Goal: Task Accomplishment & Management: Manage account settings

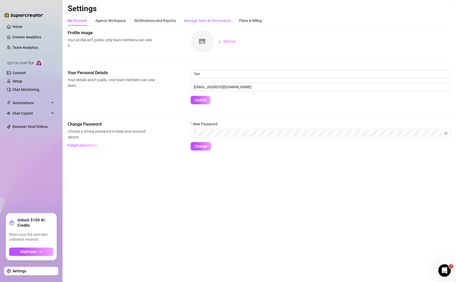
click at [212, 21] on div "Manage Team & Permissions" at bounding box center [207, 21] width 47 height 6
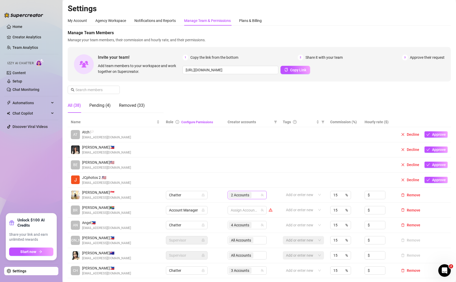
scroll to position [39, 0]
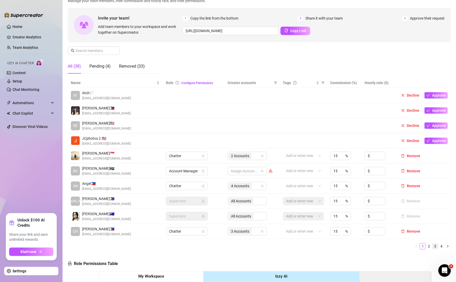
click at [433, 248] on link "3" at bounding box center [436, 246] width 6 height 6
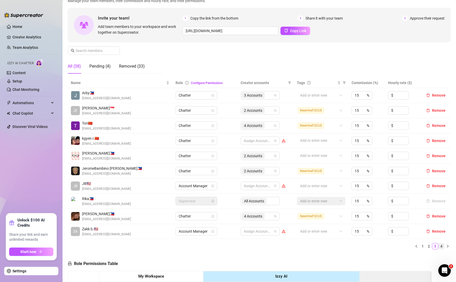
click at [439, 246] on link "4" at bounding box center [442, 246] width 6 height 6
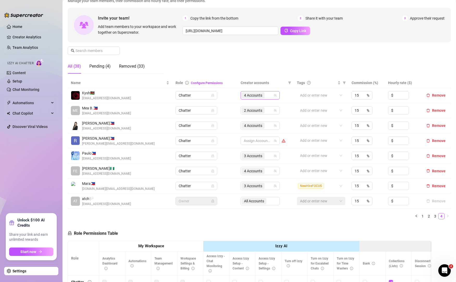
click at [274, 96] on icon "team" at bounding box center [275, 95] width 3 height 3
click at [266, 96] on div "4 Accounts" at bounding box center [258, 94] width 32 height 7
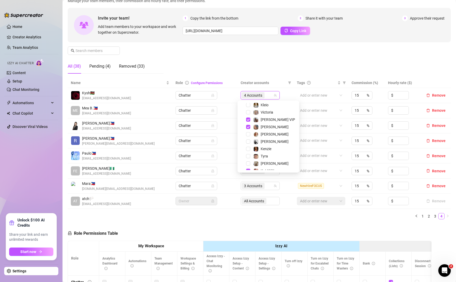
scroll to position [26, 0]
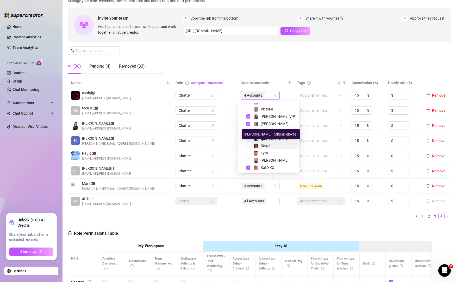
click at [264, 143] on span "Kenzie" at bounding box center [266, 145] width 11 height 4
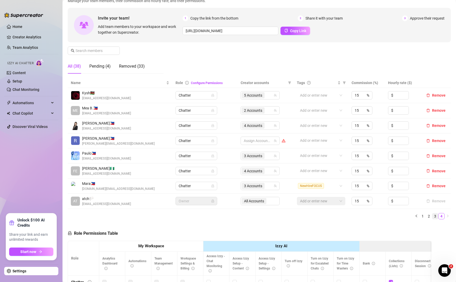
click at [433, 214] on link "3" at bounding box center [436, 216] width 6 height 6
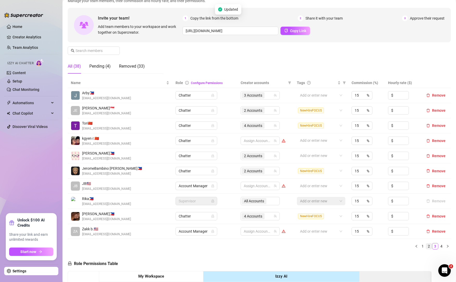
click at [426, 245] on link "2" at bounding box center [429, 246] width 6 height 6
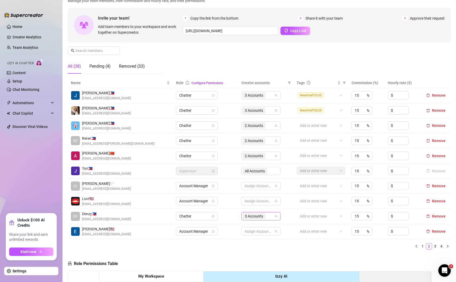
click at [268, 215] on div "3 Accounts" at bounding box center [259, 215] width 32 height 7
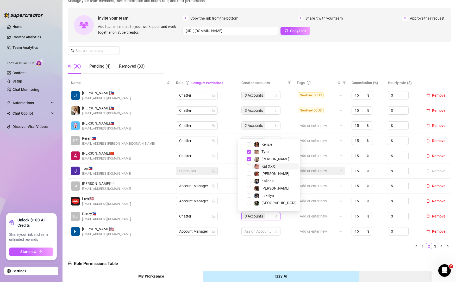
scroll to position [66, 0]
click at [269, 198] on div "Lakelyn" at bounding box center [268, 195] width 13 height 6
click at [279, 242] on div "Name Role Configure Permissions Creator accounts Tags Commission (%) Hourly rat…" at bounding box center [259, 163] width 383 height 171
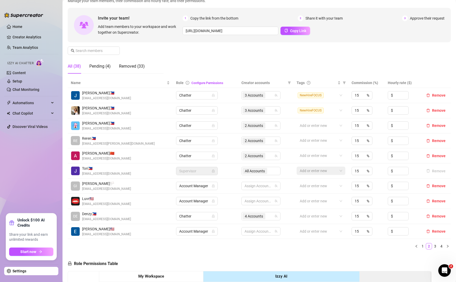
click at [130, 248] on ul "1 2 3 4" at bounding box center [259, 246] width 383 height 6
click at [268, 217] on div "4 Accounts" at bounding box center [259, 215] width 32 height 7
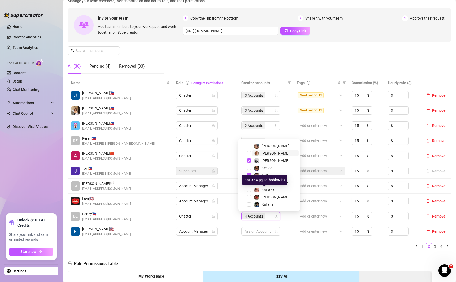
scroll to position [43, 0]
